Goal: Information Seeking & Learning: Compare options

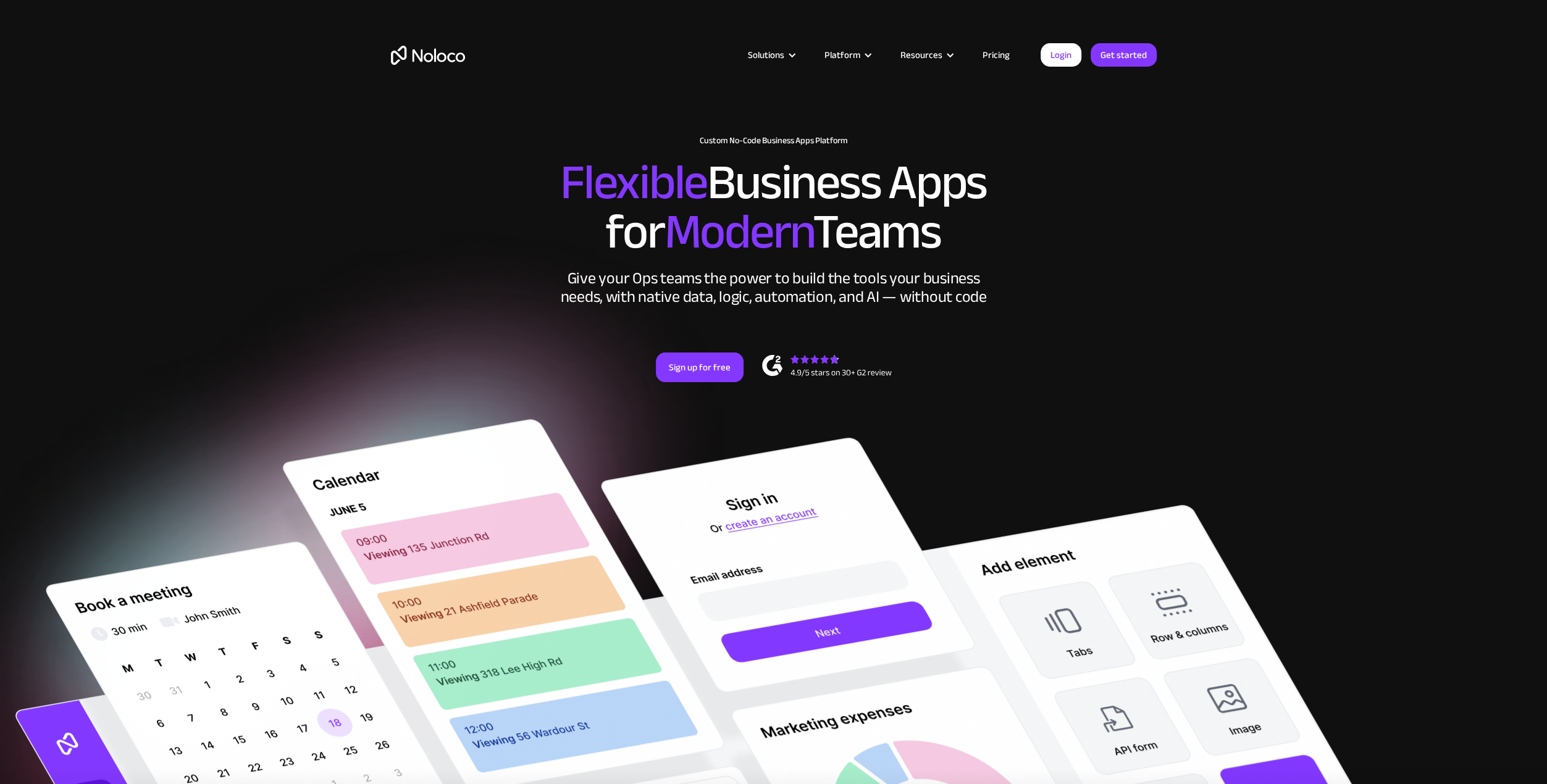
click at [997, 51] on link "Pricing" at bounding box center [996, 55] width 58 height 16
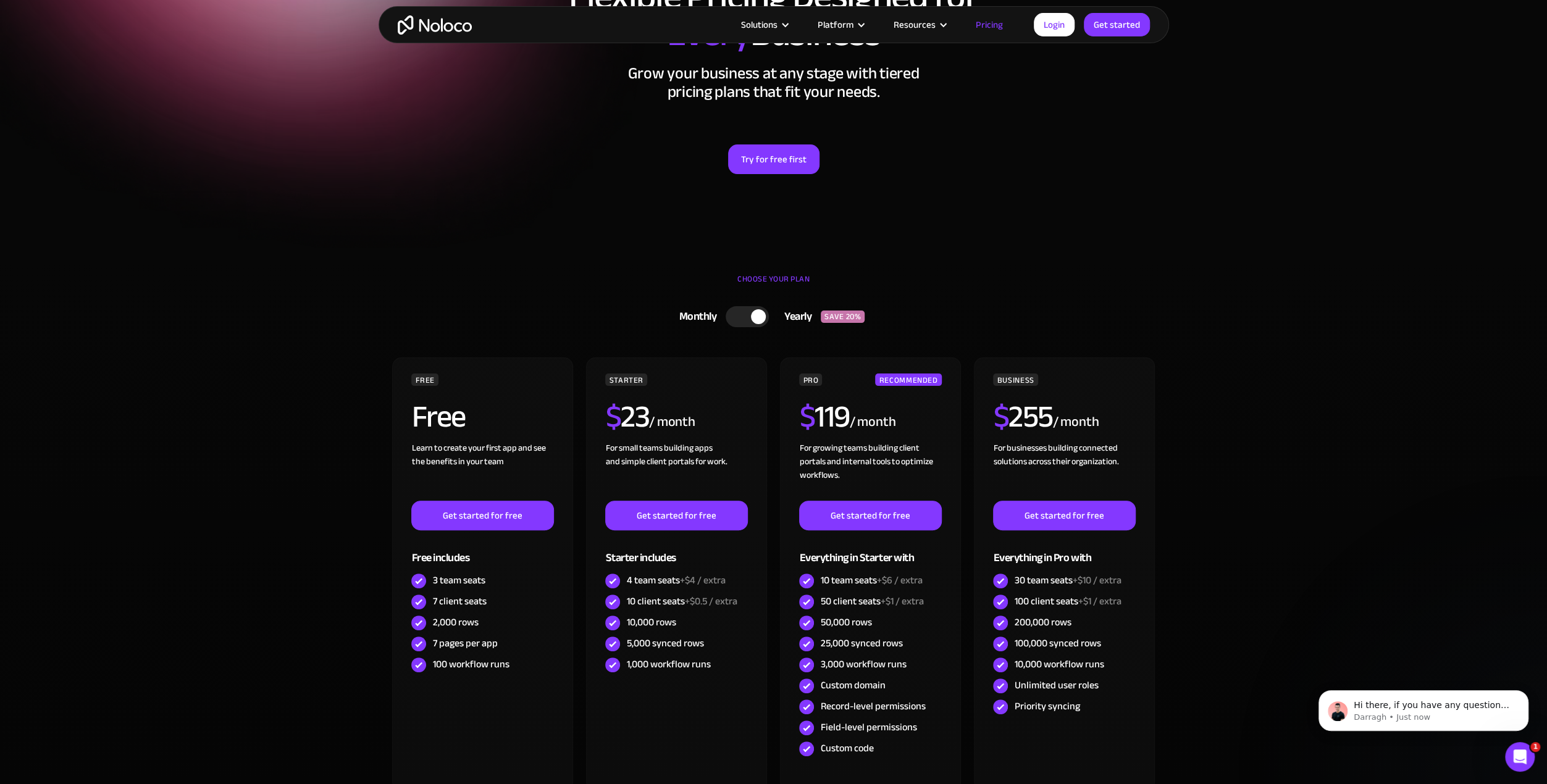
scroll to position [186, 0]
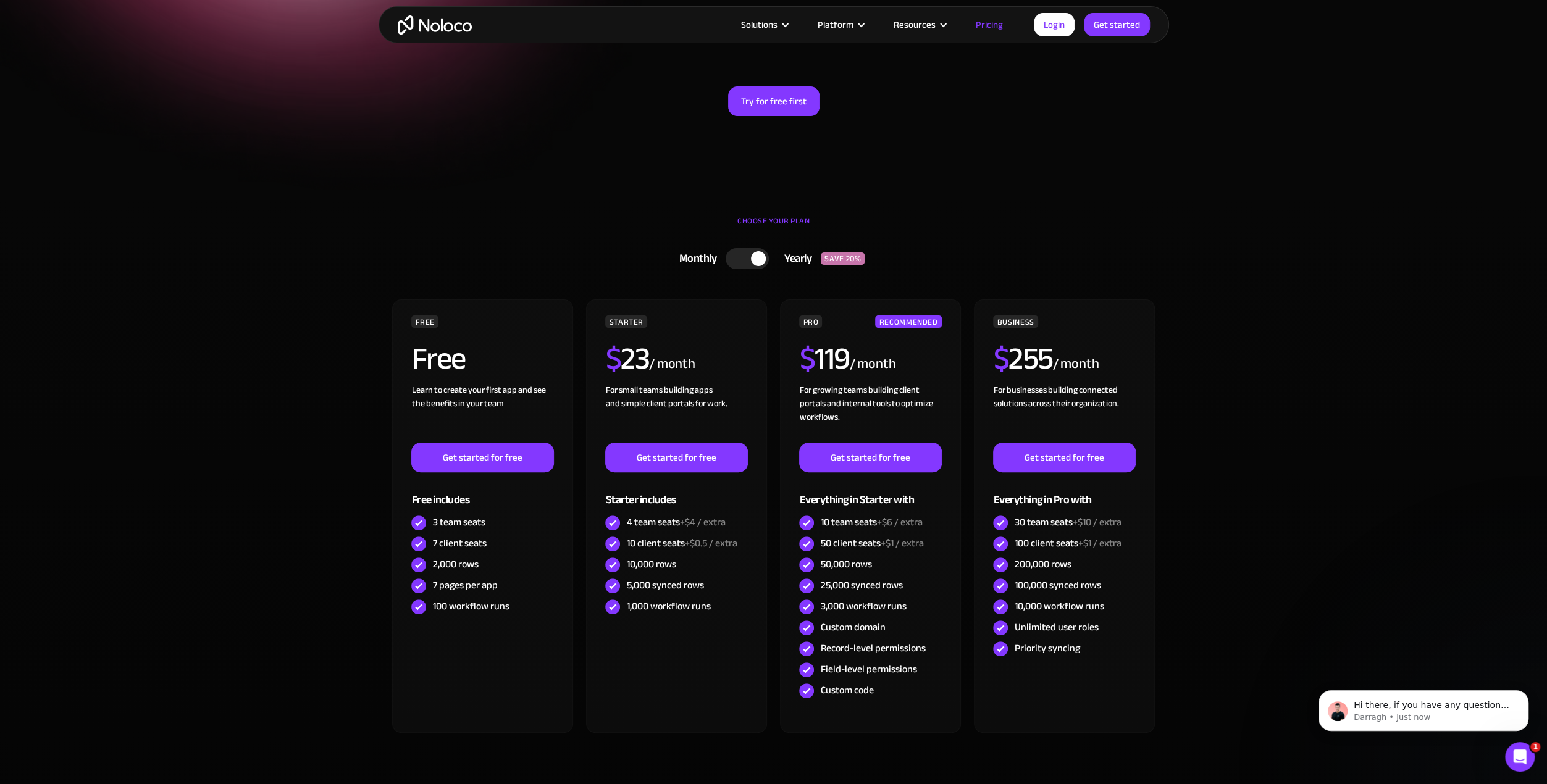
click at [756, 256] on div at bounding box center [758, 258] width 14 height 14
click at [749, 257] on div at bounding box center [751, 259] width 43 height 21
click at [741, 257] on div at bounding box center [747, 259] width 43 height 21
click at [741, 257] on div at bounding box center [741, 258] width 14 height 14
click at [1518, 755] on icon "Open Intercom Messenger" at bounding box center [1520, 757] width 20 height 20
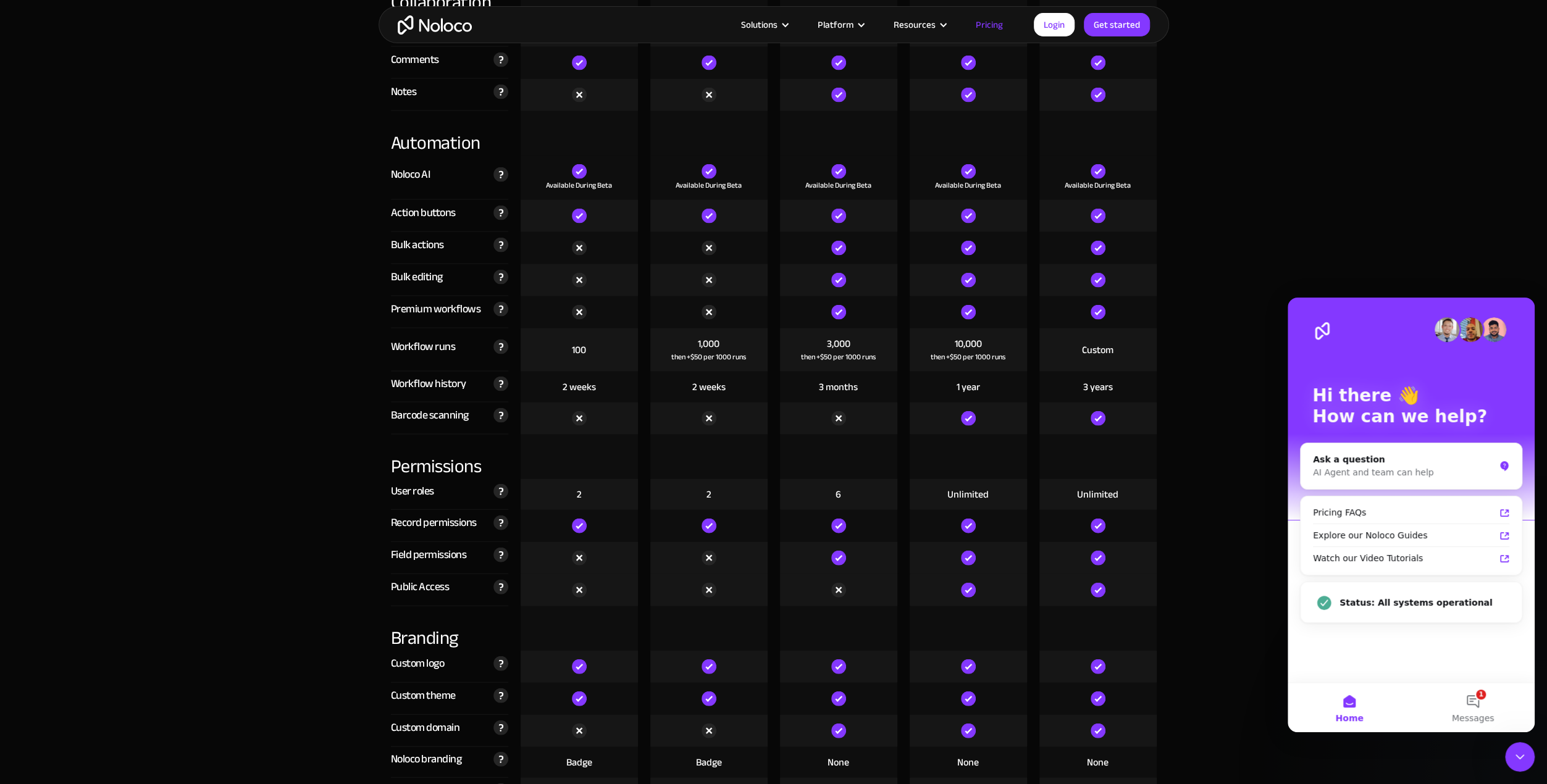
scroll to position [2223, 0]
